Goal: Check status: Check status

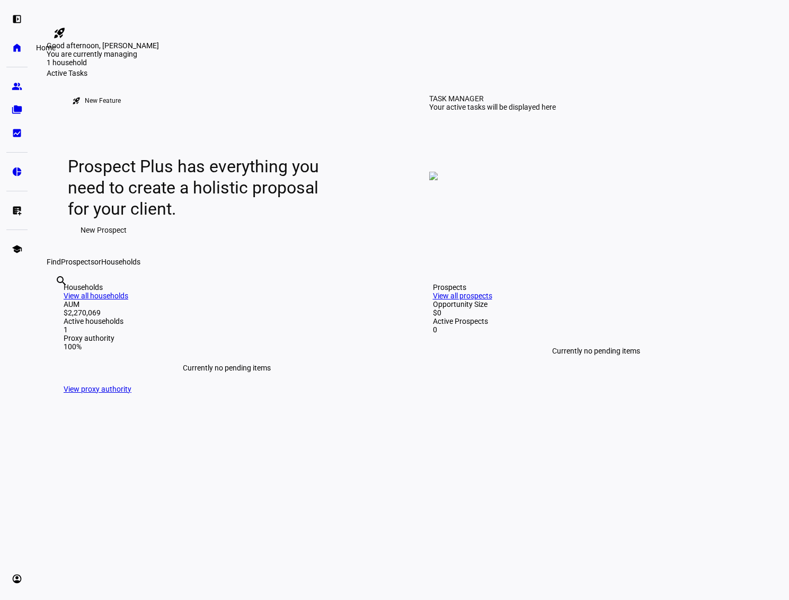
click at [12, 43] on eth-mat-symbol "home" at bounding box center [17, 47] width 11 height 11
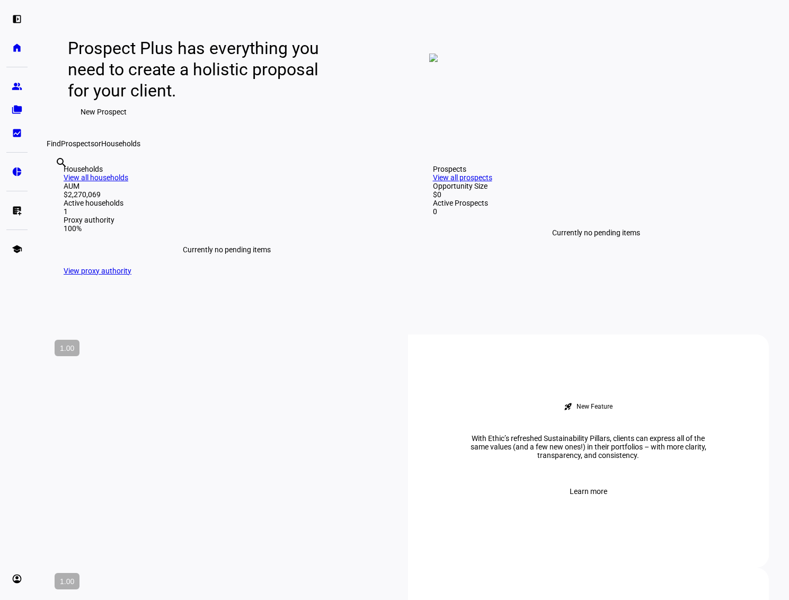
scroll to position [168, 0]
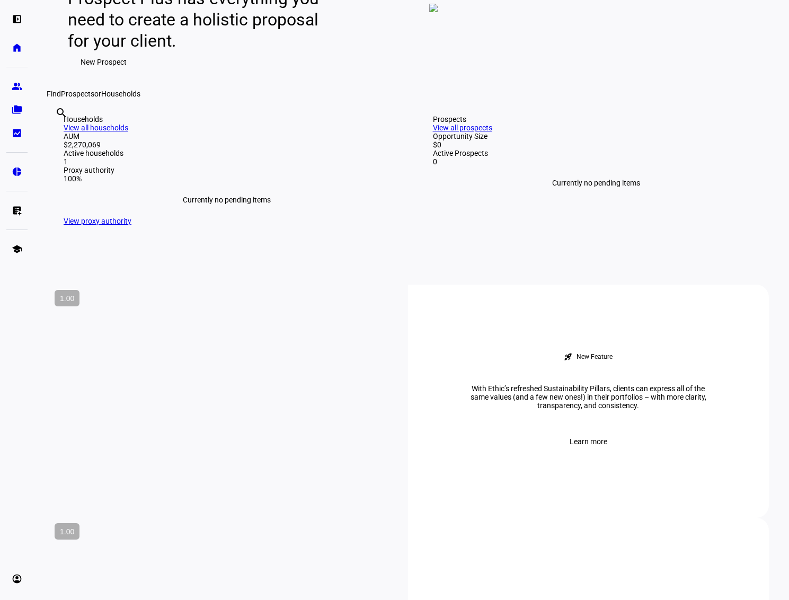
click at [128, 132] on link "View all households" at bounding box center [96, 128] width 65 height 8
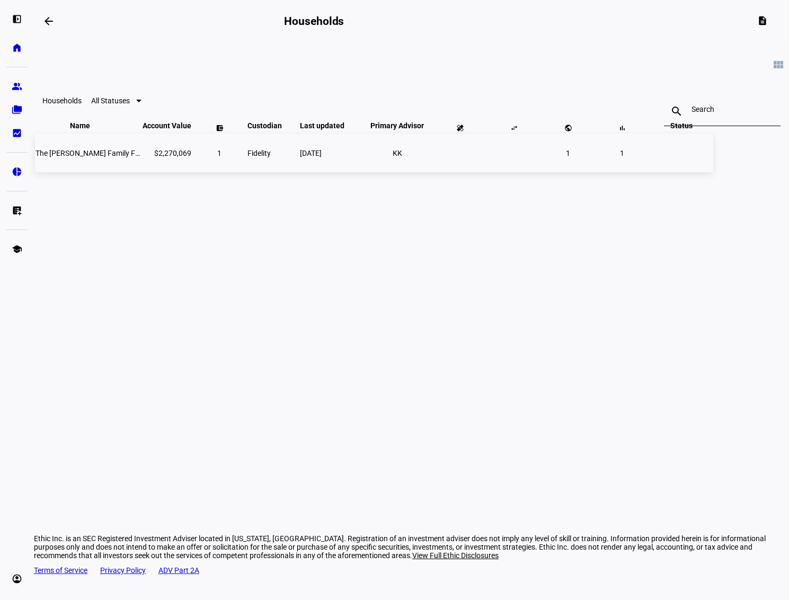
click at [169, 157] on span "The [PERSON_NAME] Family Foundation" at bounding box center [103, 153] width 134 height 8
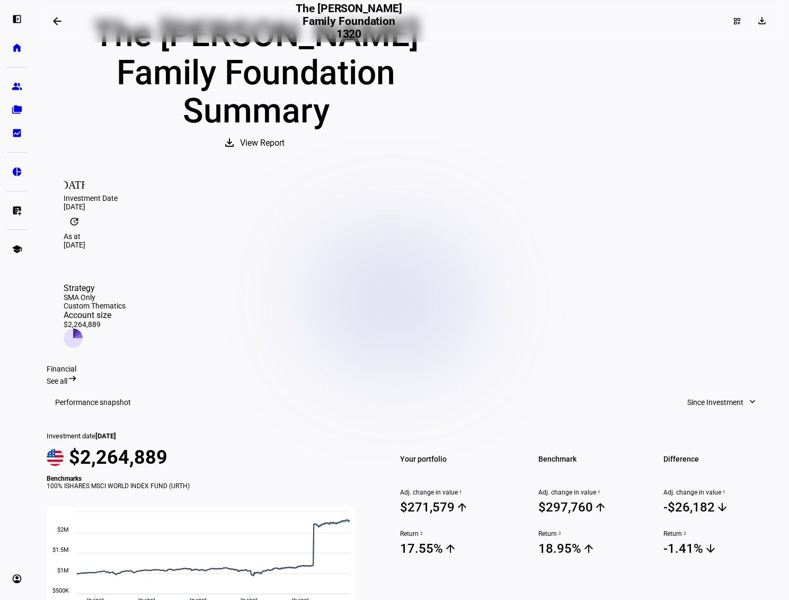
scroll to position [94, 0]
